Goal: Find specific page/section: Find specific page/section

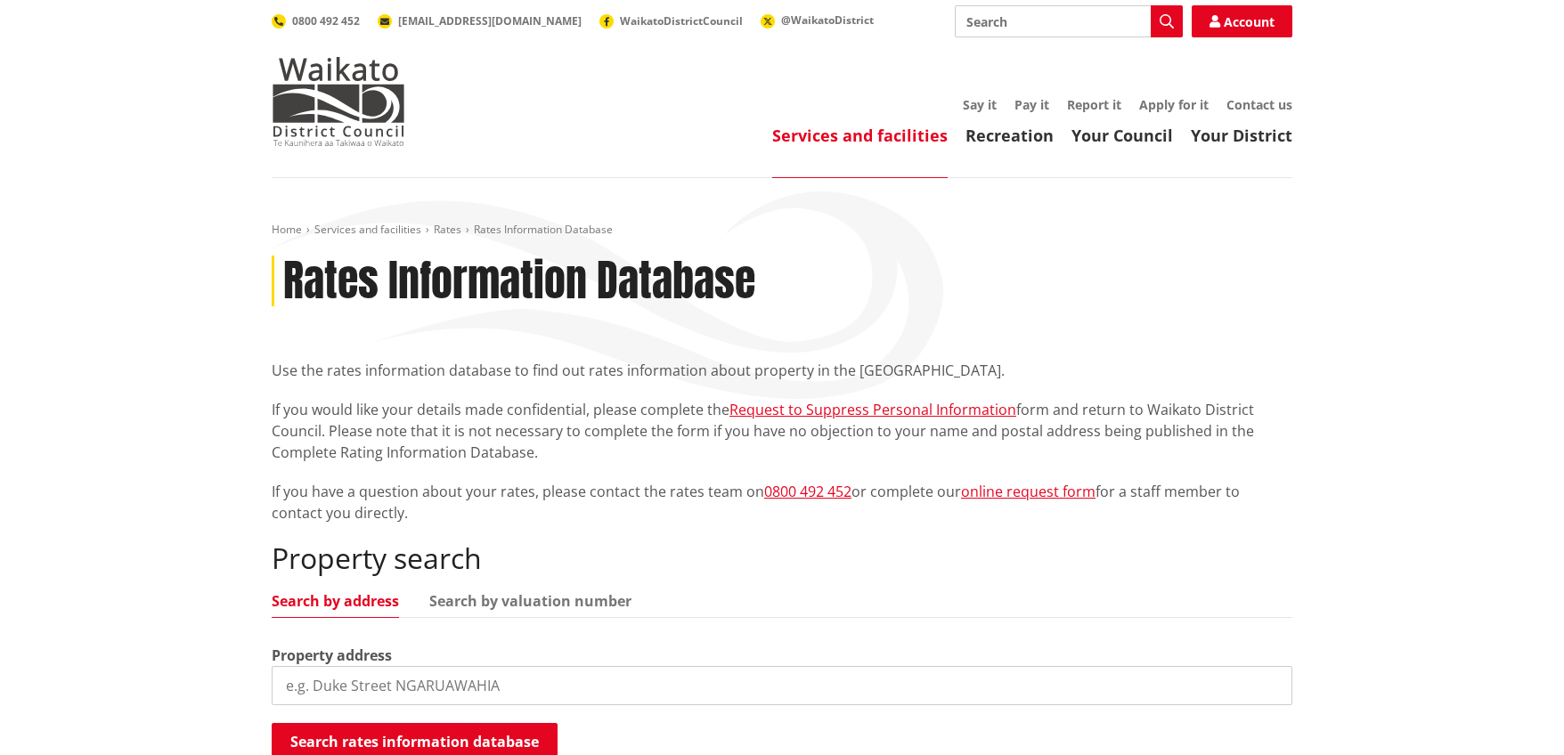
scroll to position [444, 0]
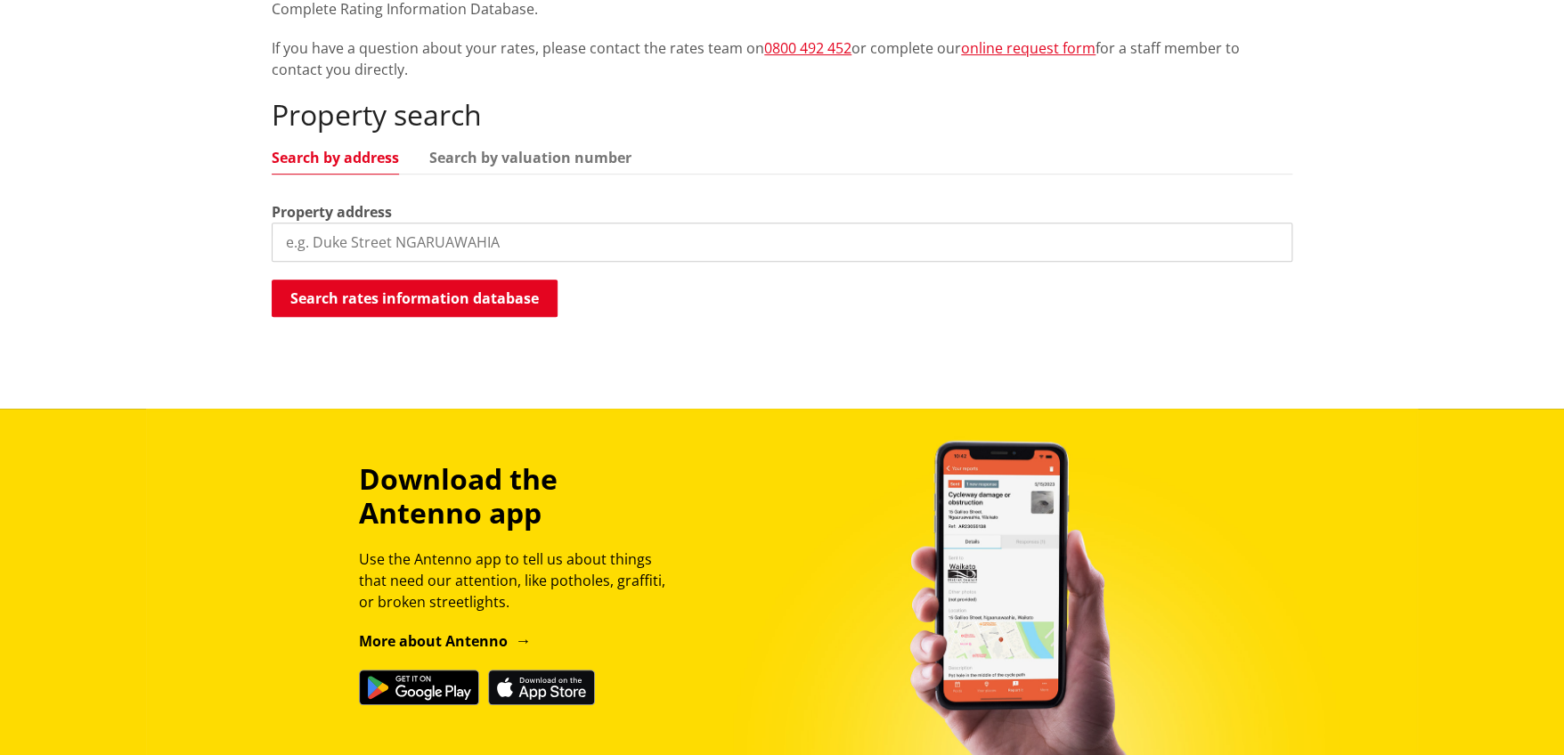
click at [302, 234] on input "search" at bounding box center [782, 242] width 1021 height 39
type input "[STREET_ADDRESS][PERSON_NAME]"
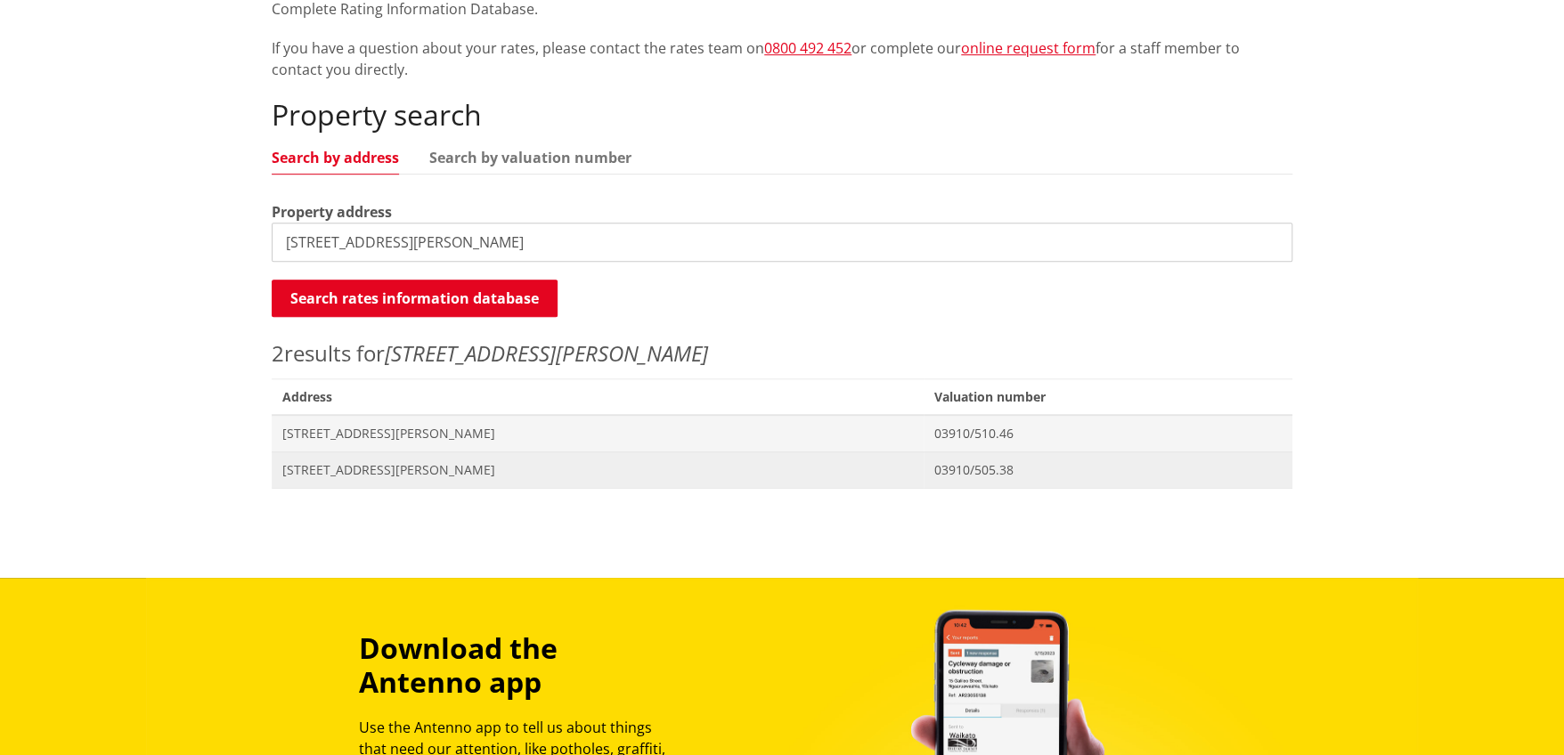
click at [297, 453] on span "Address [STREET_ADDRESS][PERSON_NAME]" at bounding box center [598, 470] width 652 height 37
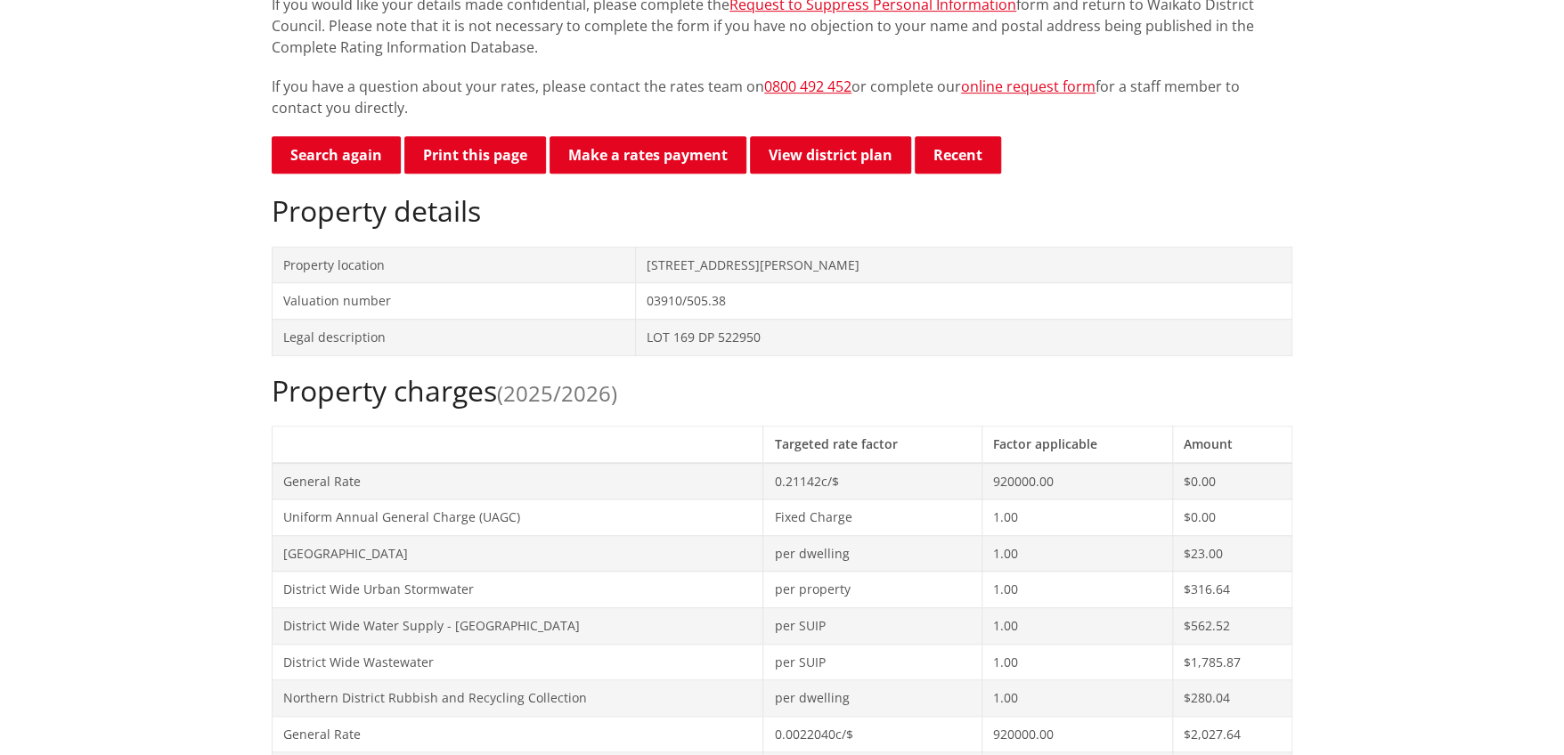
scroll to position [712, 0]
